Goal: Contribute content: Contribute content

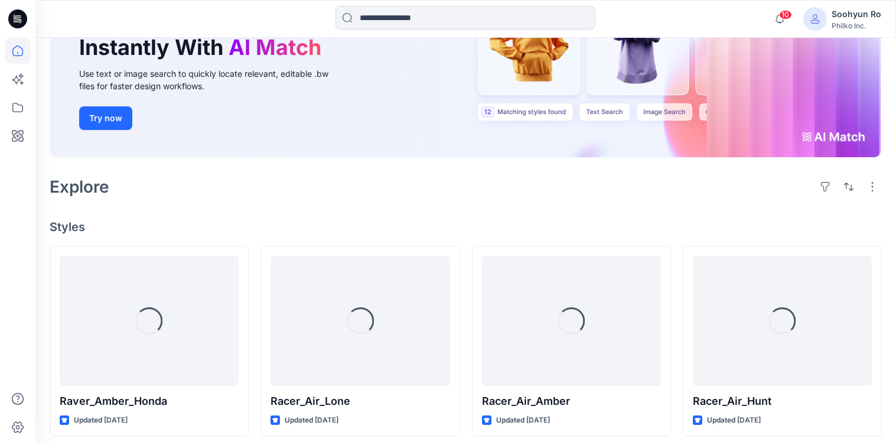
scroll to position [236, 0]
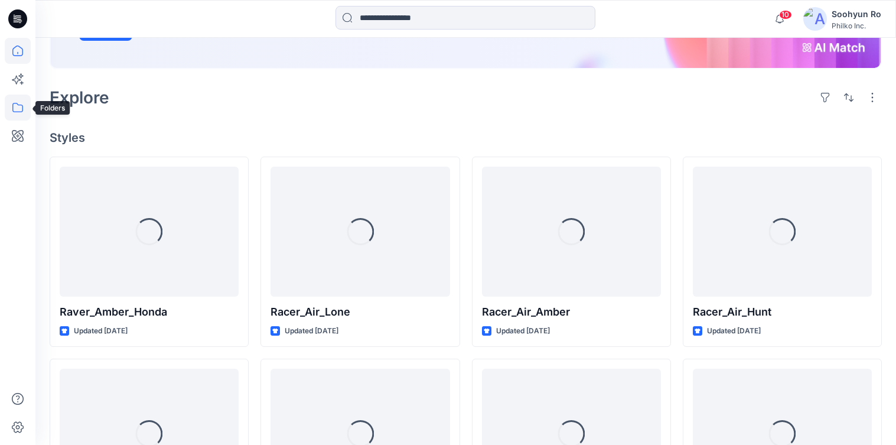
click at [21, 106] on icon at bounding box center [18, 108] width 26 height 26
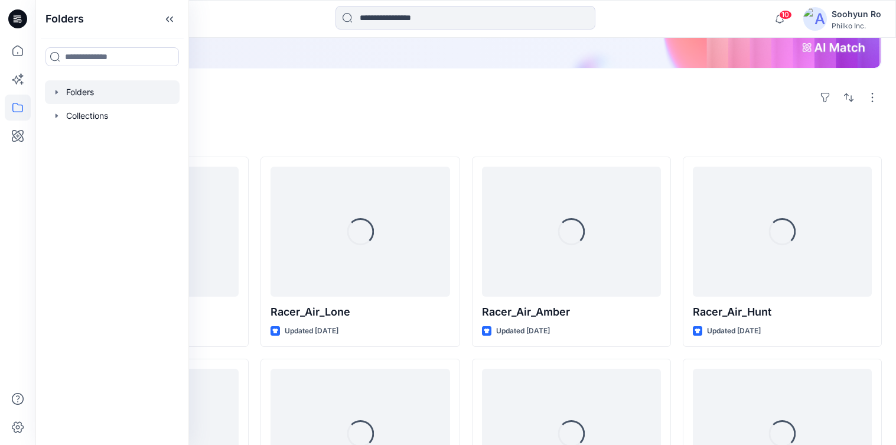
click at [104, 95] on div at bounding box center [112, 92] width 135 height 24
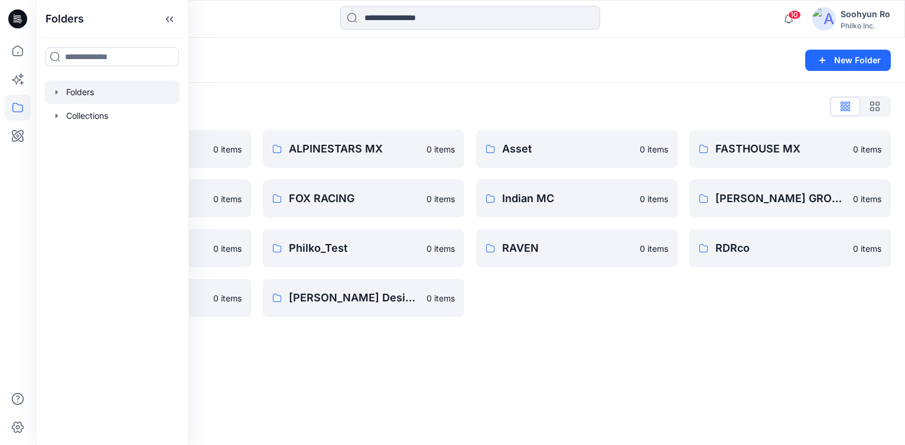
click at [296, 96] on div "Folders List ALPINESTARS MC 0 items FLY RACING 0 items MOOSE RACING 0 items SEV…" at bounding box center [469, 207] width 869 height 248
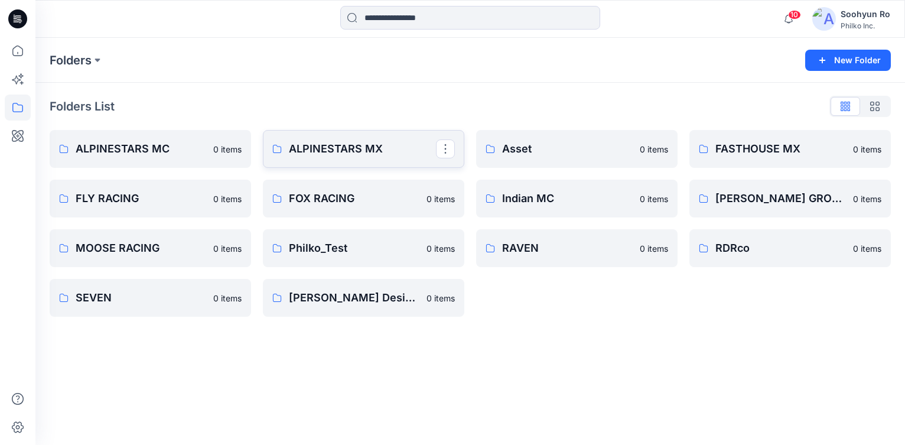
click at [327, 132] on link "ALPINESTARS MX" at bounding box center [363, 149] width 201 height 38
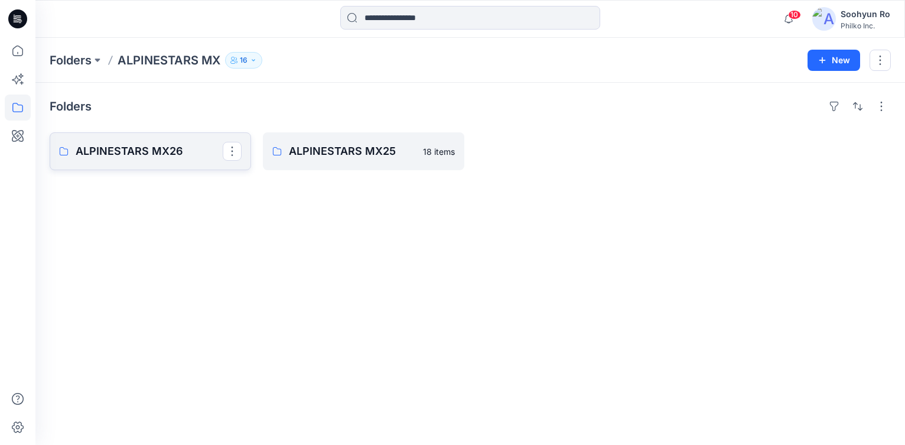
click at [106, 154] on p "ALPINESTARS MX26" at bounding box center [149, 151] width 147 height 17
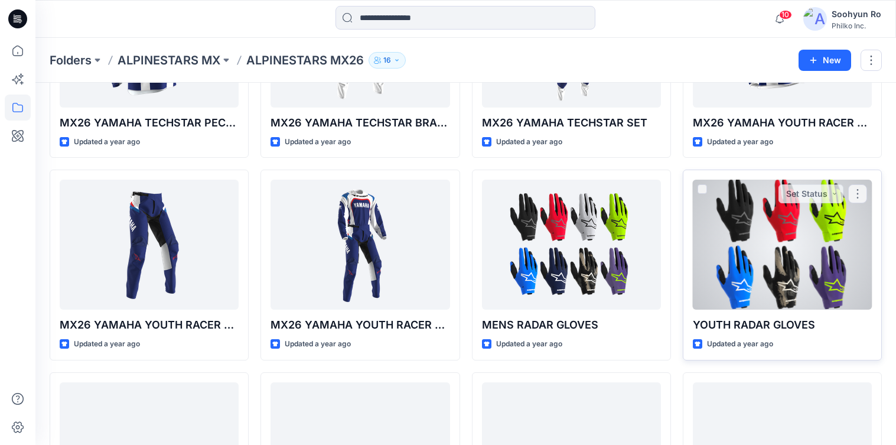
scroll to position [946, 0]
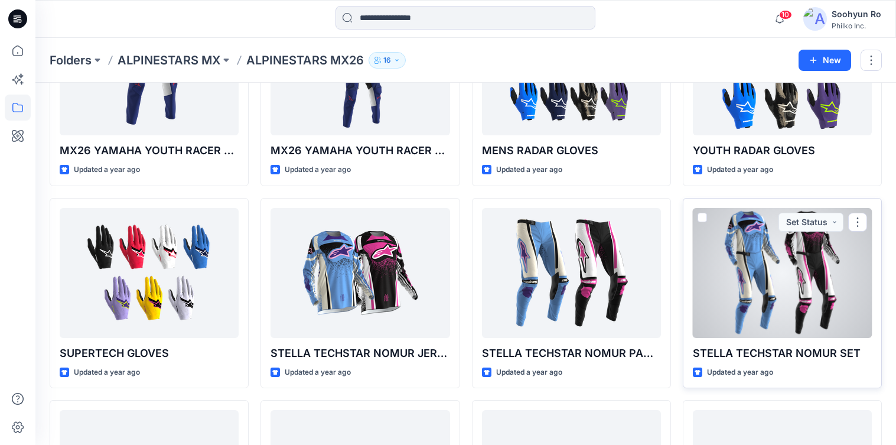
click at [786, 269] on div at bounding box center [782, 273] width 179 height 130
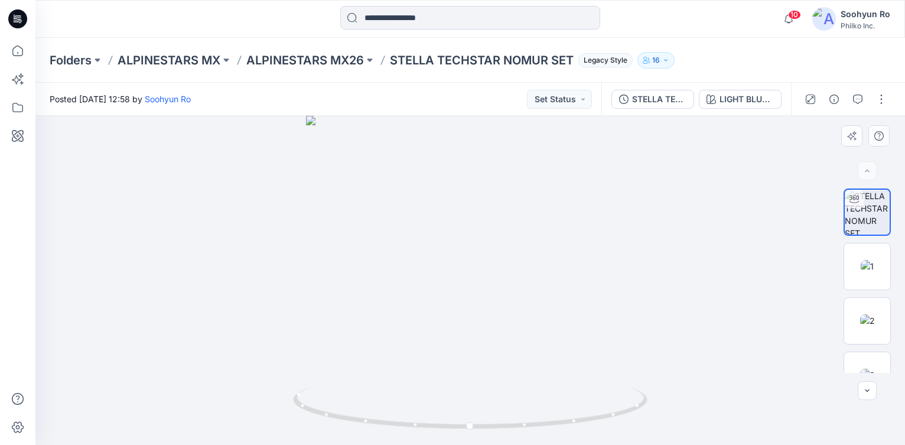
click at [141, 248] on div at bounding box center [469, 280] width 869 height 329
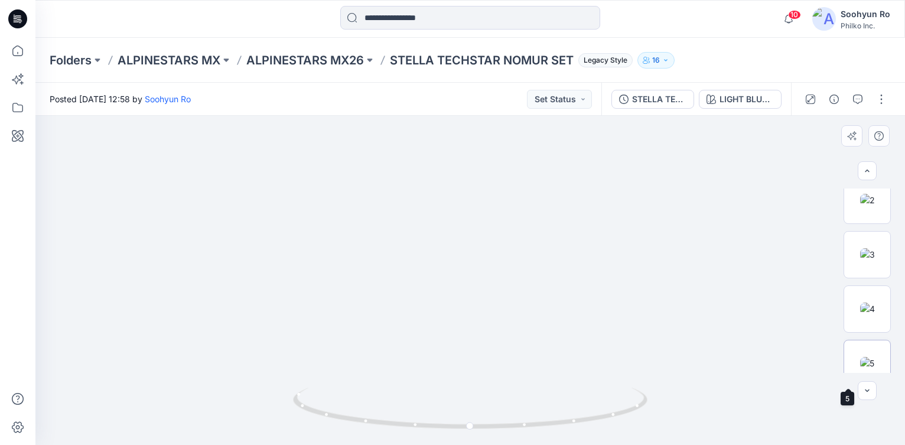
click at [865, 361] on img at bounding box center [867, 363] width 14 height 12
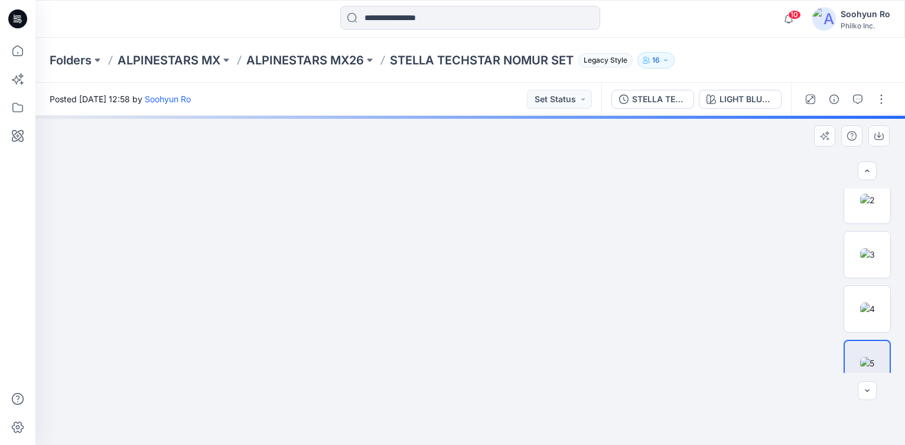
drag, startPoint x: 475, startPoint y: 187, endPoint x: 473, endPoint y: 249, distance: 62.0
click at [473, 249] on img at bounding box center [470, 103] width 1152 height 684
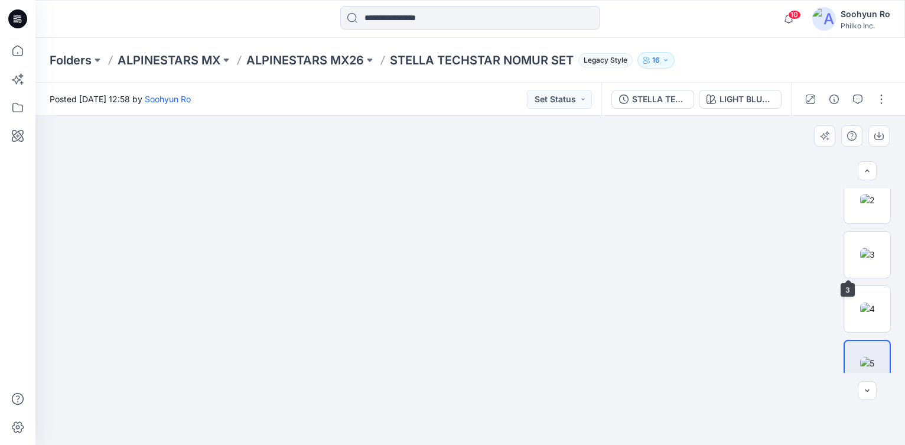
scroll to position [0, 0]
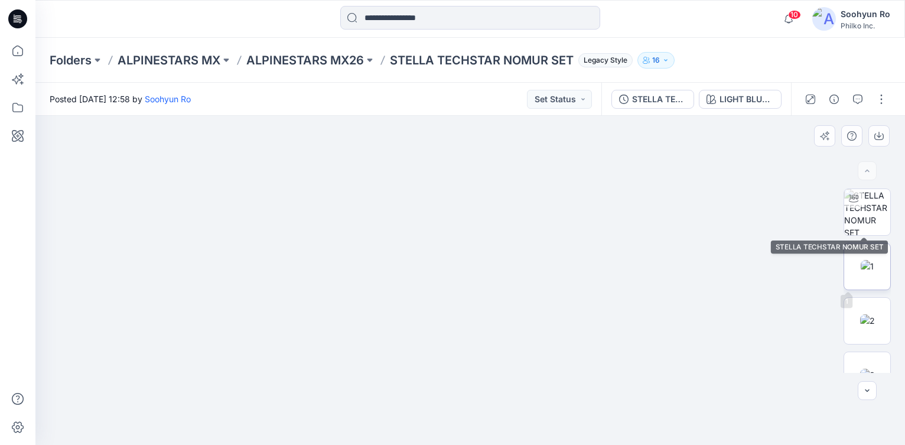
click at [862, 272] on img at bounding box center [867, 266] width 13 height 12
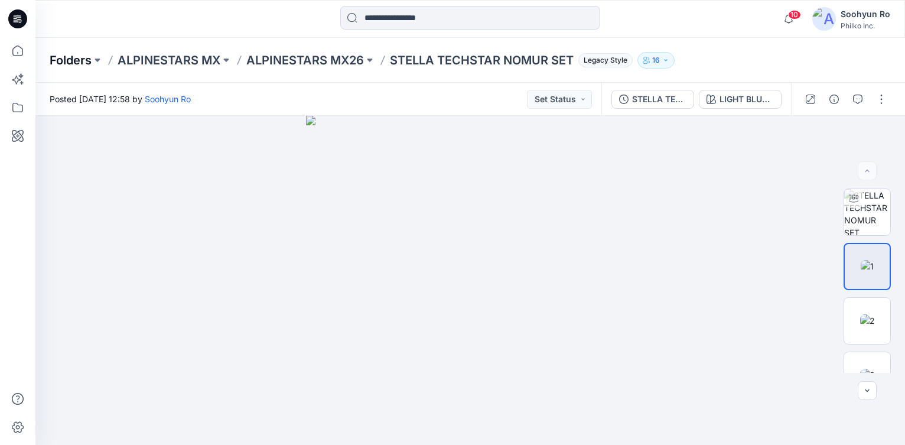
click at [86, 64] on p "Folders" at bounding box center [71, 60] width 42 height 17
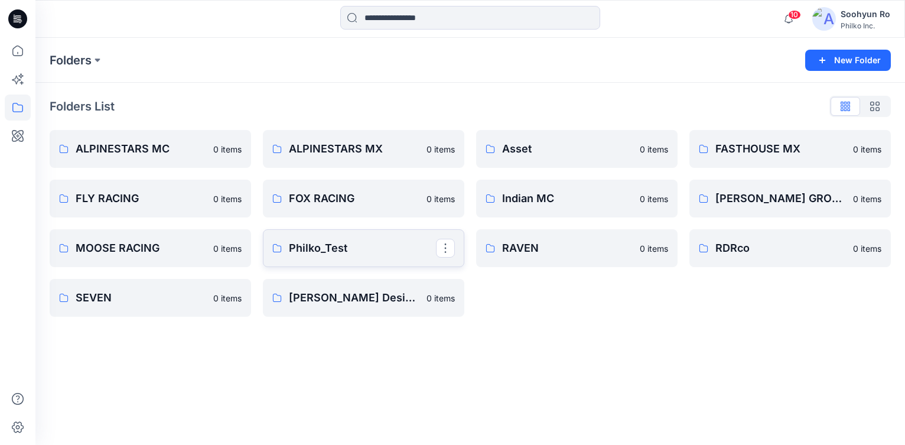
click at [320, 249] on p "Philko_Test" at bounding box center [362, 248] width 147 height 17
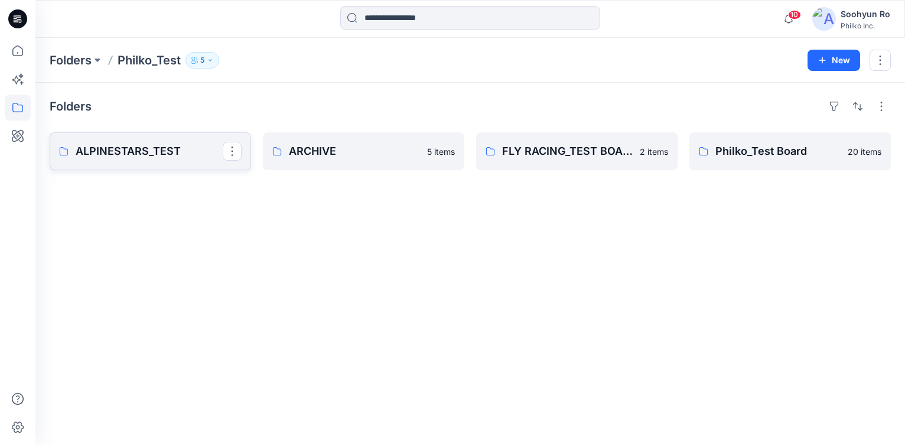
click at [204, 155] on p "ALPINESTARS_TEST" at bounding box center [149, 151] width 147 height 17
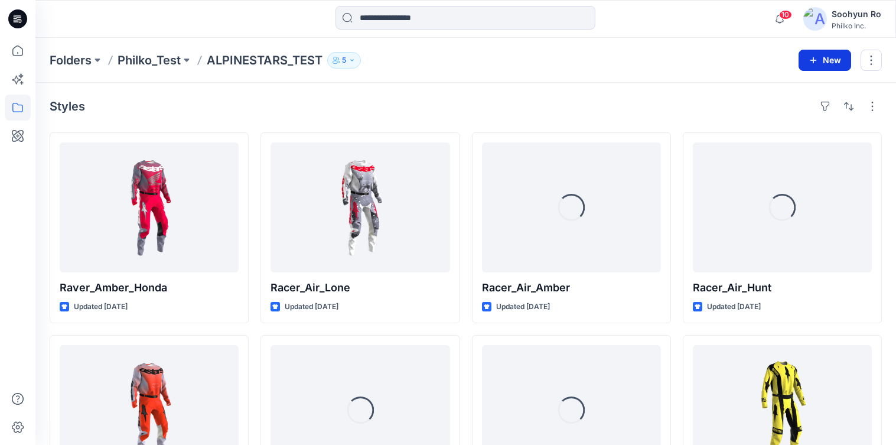
click at [823, 65] on button "New" at bounding box center [825, 60] width 53 height 21
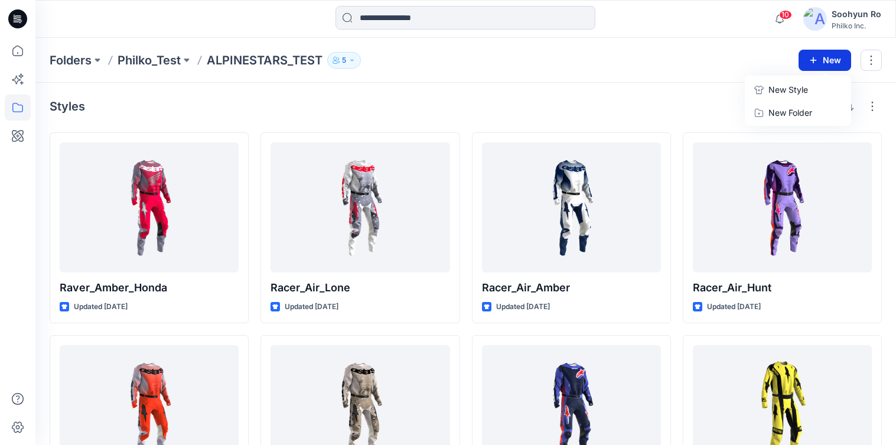
click at [821, 64] on button "New" at bounding box center [825, 60] width 53 height 21
click at [820, 66] on button "New" at bounding box center [825, 60] width 53 height 21
click at [800, 90] on p "New Style" at bounding box center [788, 90] width 40 height 14
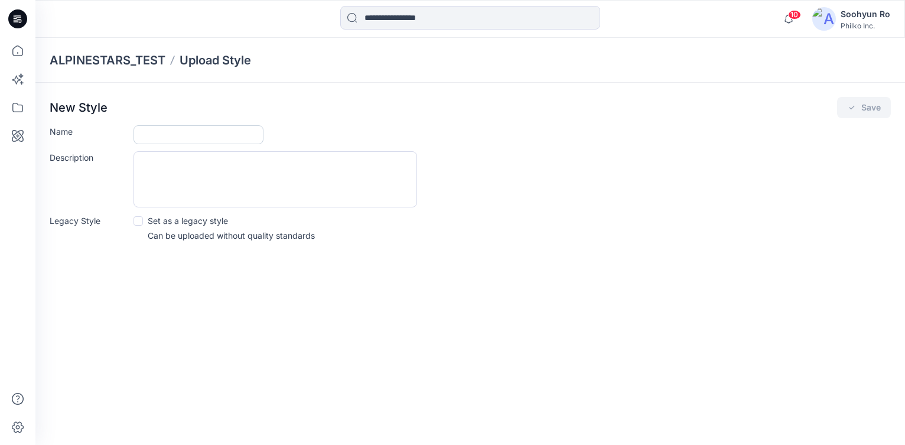
click at [180, 138] on input "Name" at bounding box center [198, 134] width 130 height 19
type input "*"
click at [141, 139] on input "Name" at bounding box center [198, 134] width 130 height 19
type input "*"
type input "**********"
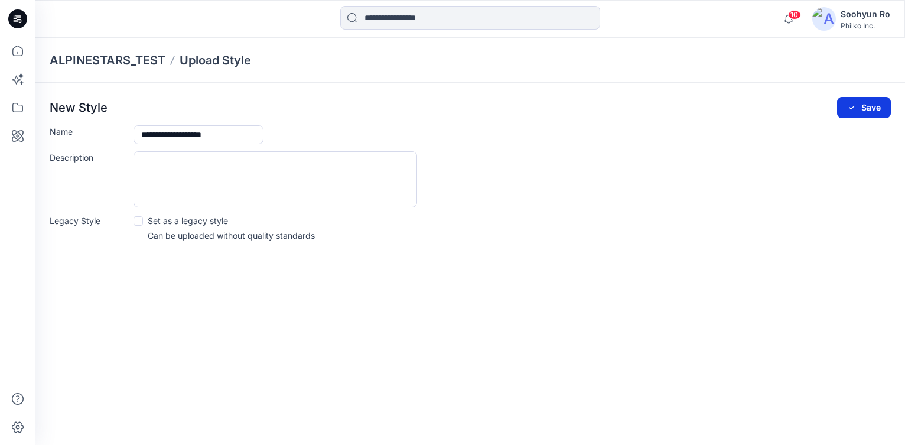
click at [855, 99] on button "Save" at bounding box center [864, 107] width 54 height 21
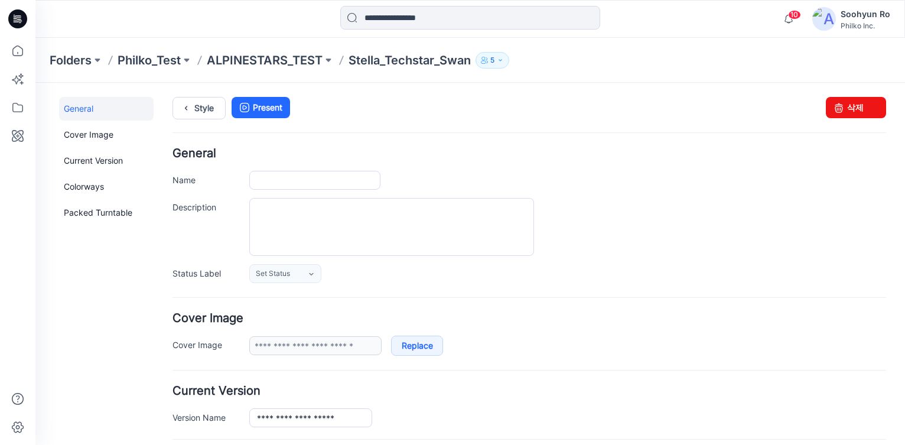
type input "**********"
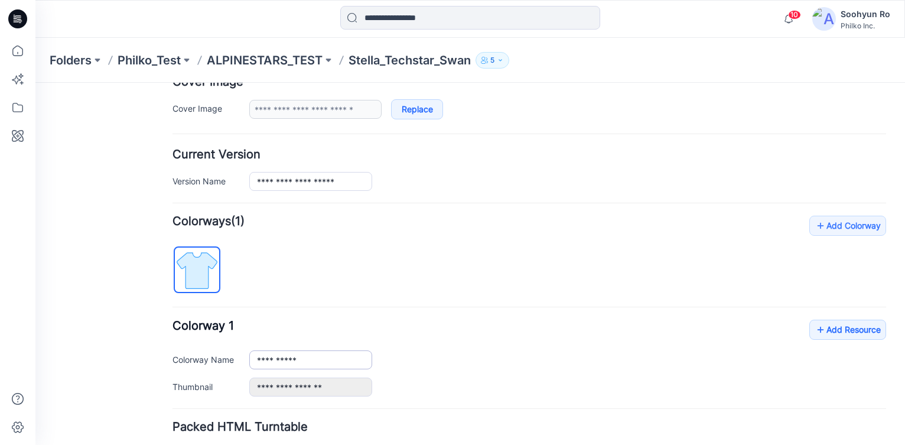
scroll to position [323, 0]
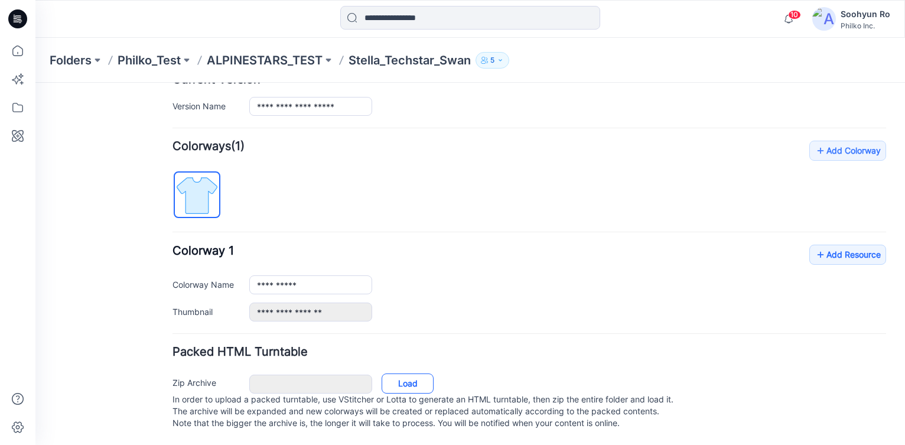
click at [382, 373] on link "Load" at bounding box center [408, 383] width 52 height 20
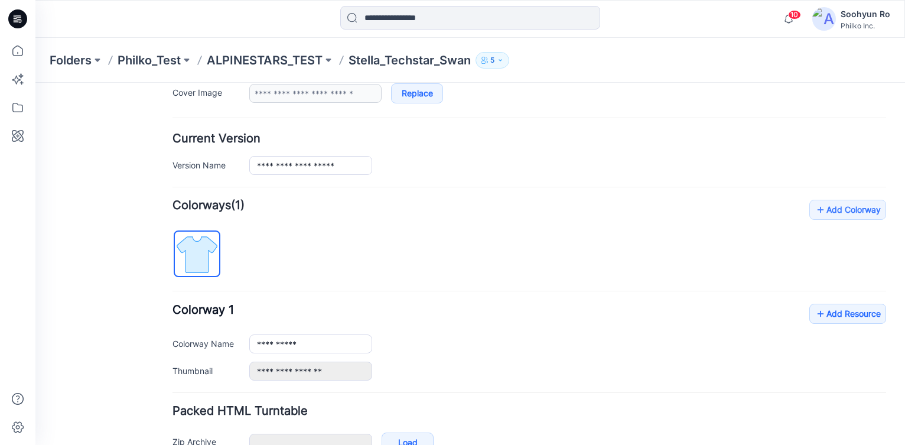
scroll to position [145, 0]
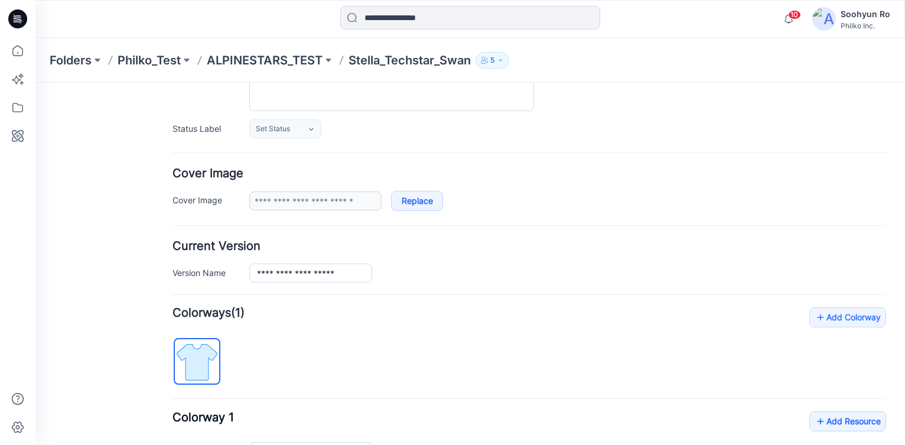
click at [462, 0] on div "10 Notifications Your style Raver_Amber_Honda is ready 1 new Colorways Sunday, …" at bounding box center [469, 19] width 869 height 38
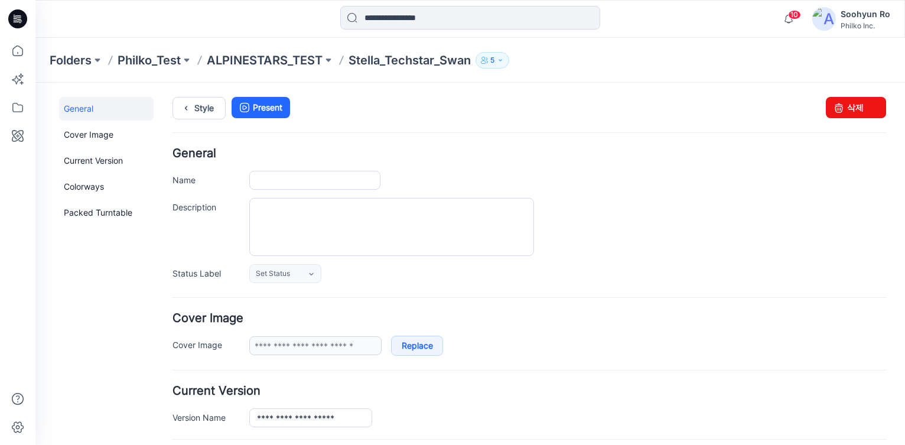
type input "**********"
click at [295, 60] on p "ALPINESTARS_TEST" at bounding box center [265, 60] width 116 height 17
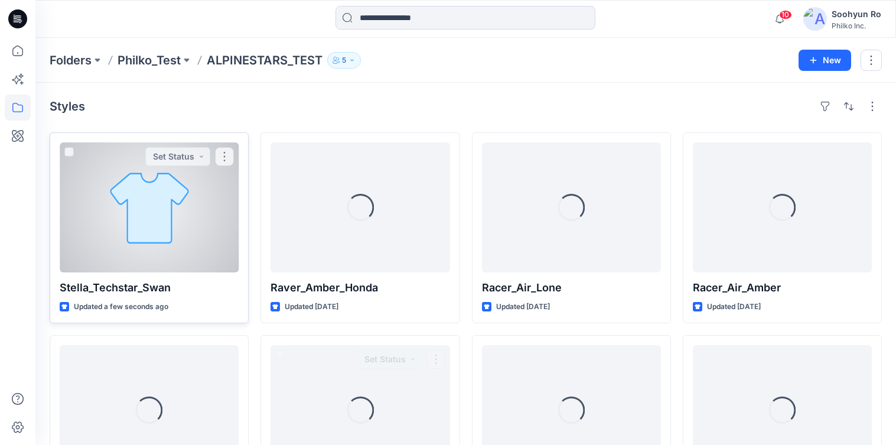
click at [114, 226] on div at bounding box center [149, 207] width 179 height 130
